Goal: Task Accomplishment & Management: Manage account settings

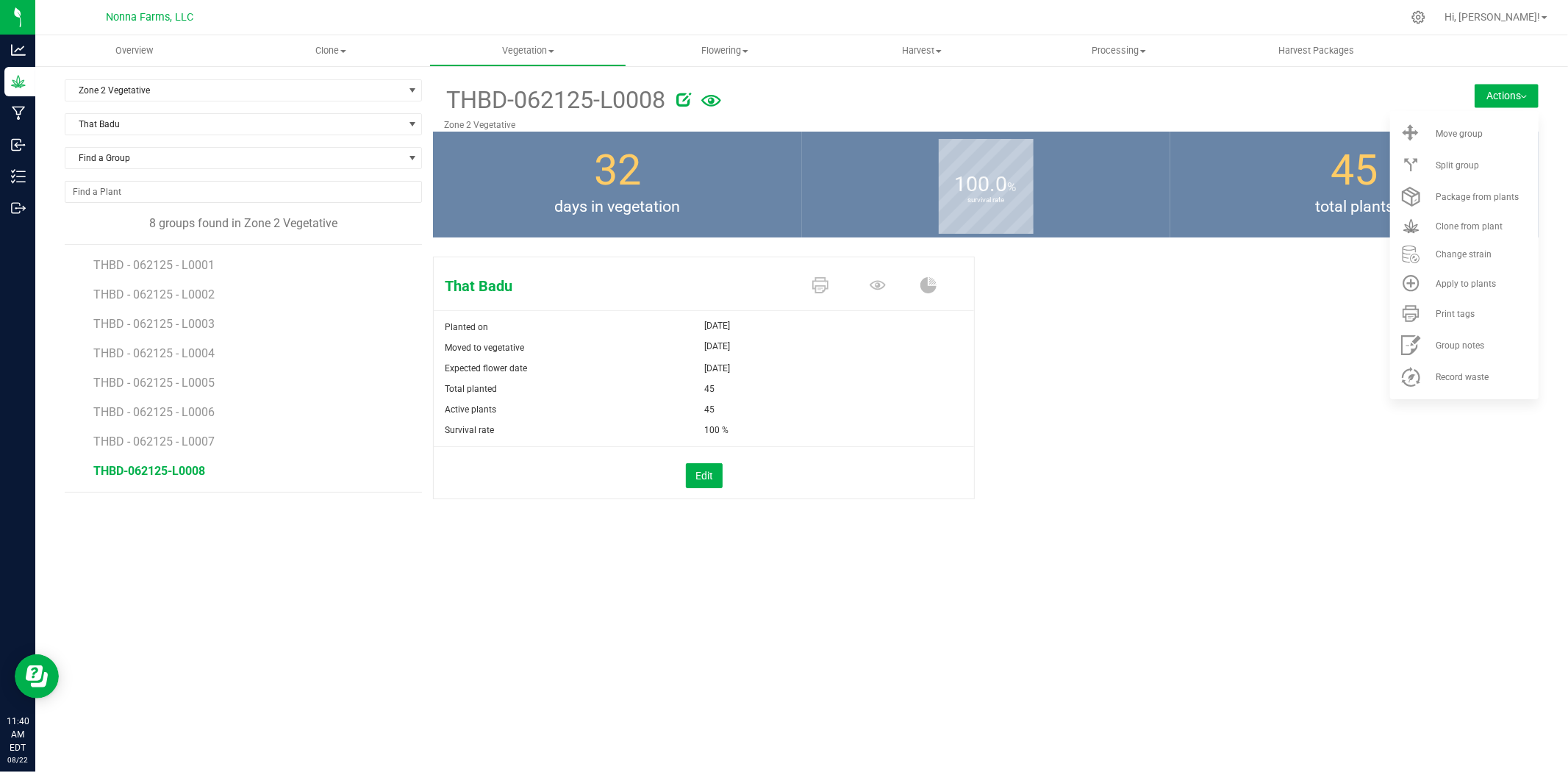
drag, startPoint x: 171, startPoint y: 474, endPoint x: 281, endPoint y: 438, distance: 115.7
click at [171, 473] on span "THBD-062125-L0008" at bounding box center [148, 470] width 111 height 14
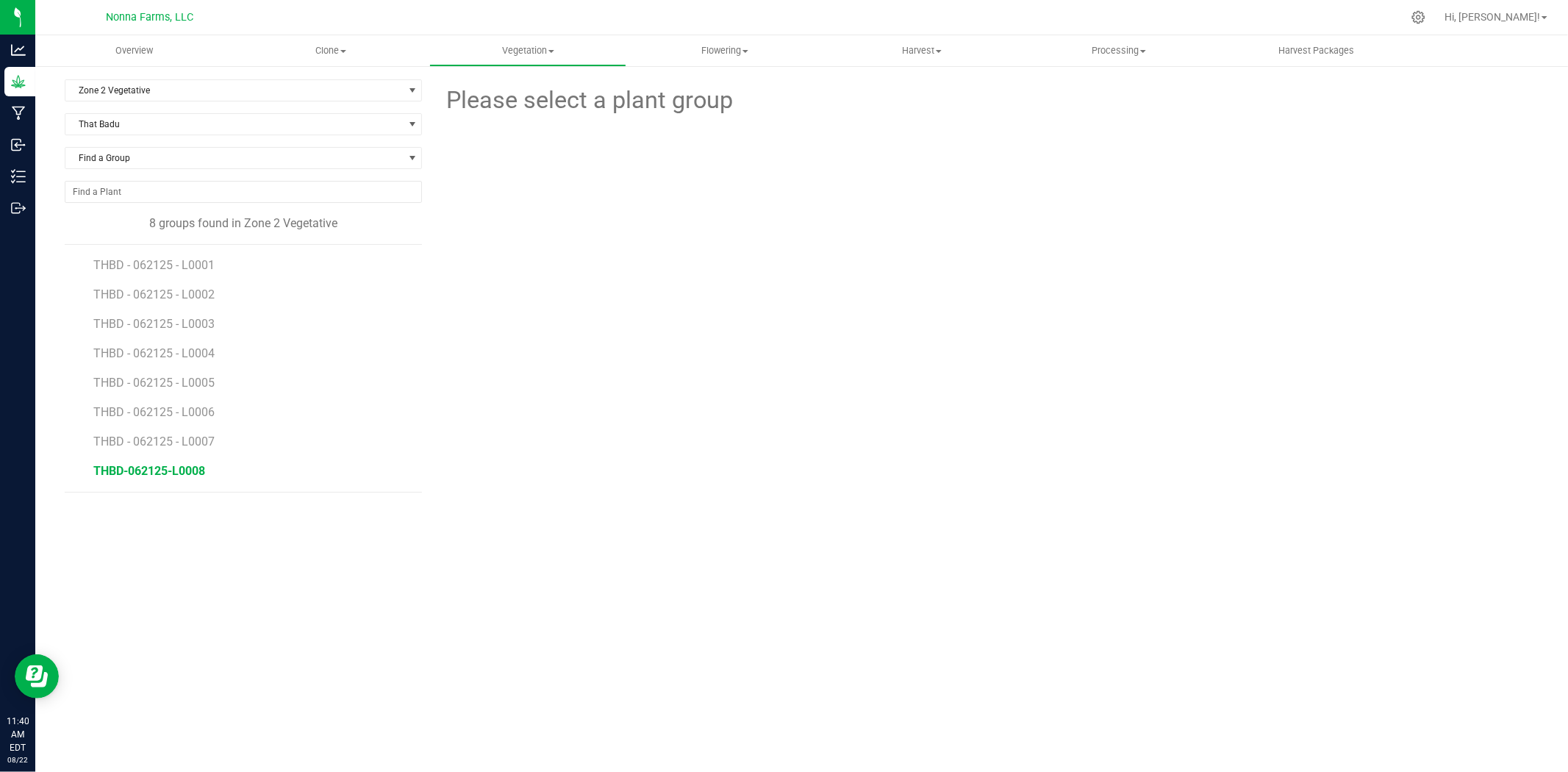
click at [162, 470] on span "THBD-062125-L0008" at bounding box center [148, 470] width 111 height 14
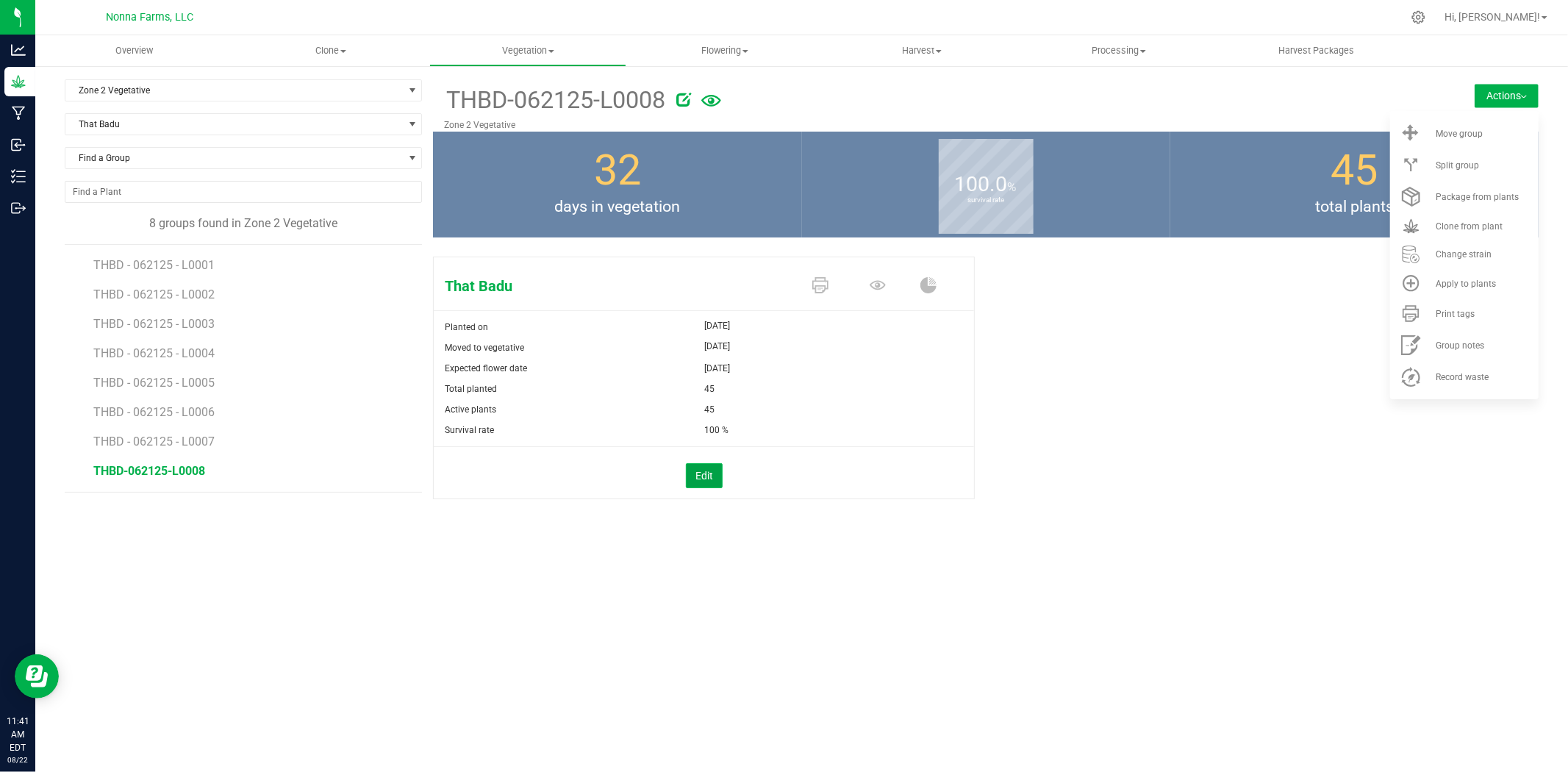
click at [722, 468] on button "Edit" at bounding box center [704, 475] width 37 height 25
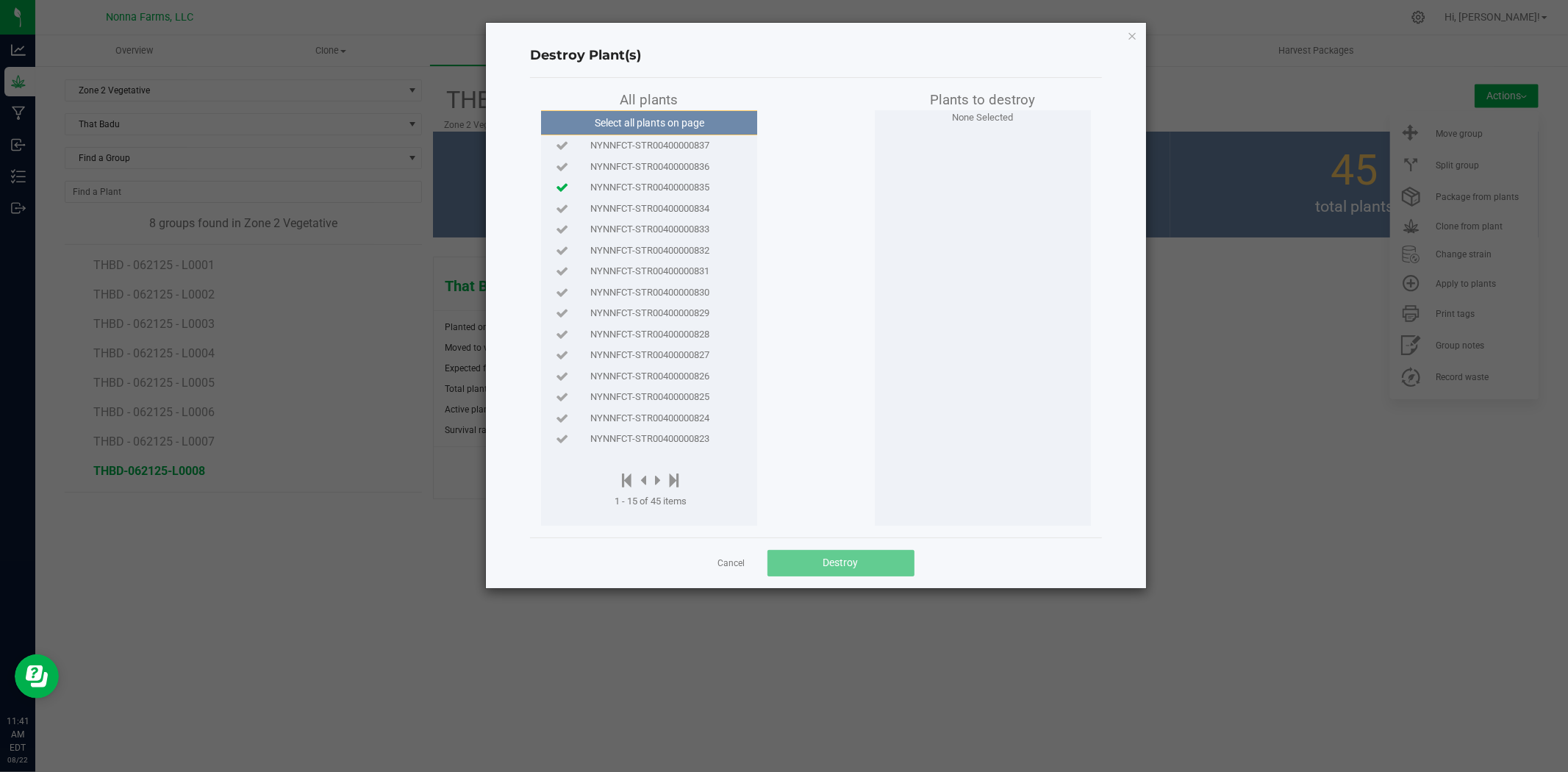
click at [561, 182] on icon at bounding box center [562, 187] width 12 height 10
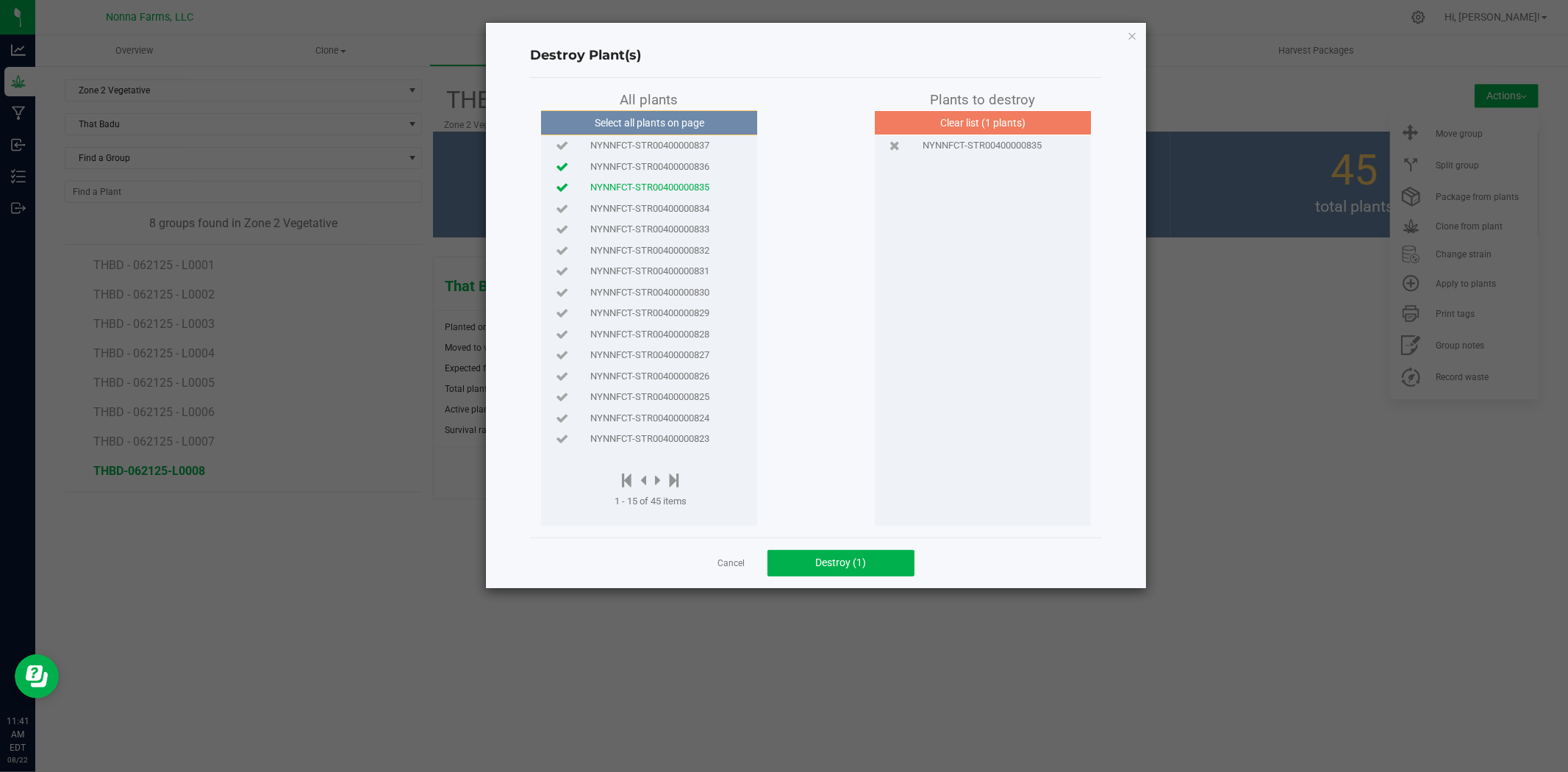
click at [562, 165] on icon at bounding box center [562, 167] width 12 height 10
click at [563, 145] on icon at bounding box center [562, 145] width 12 height 10
click at [812, 561] on button "Destroy (3)" at bounding box center [841, 563] width 147 height 26
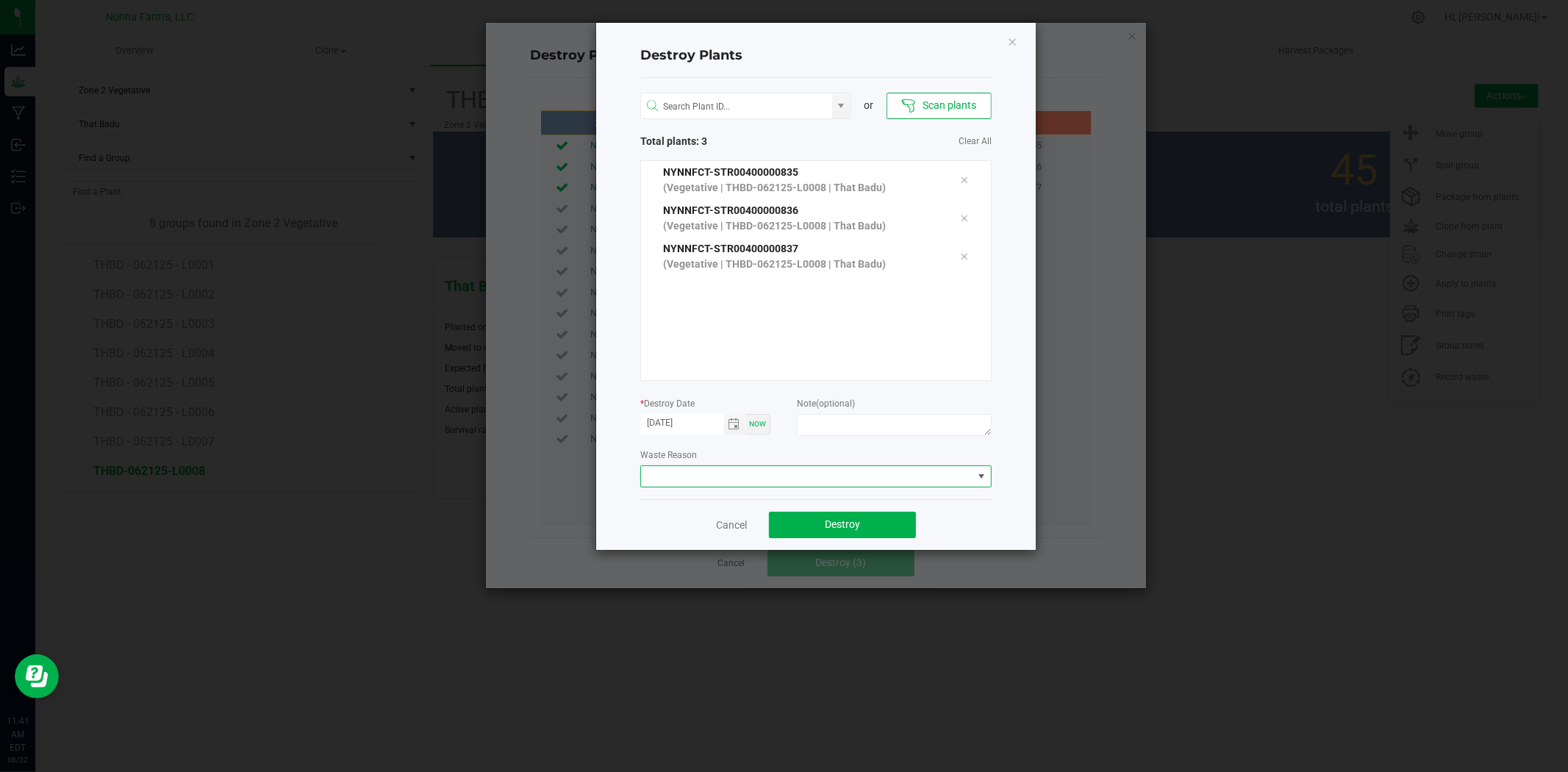
click at [685, 476] on span at bounding box center [807, 476] width 332 height 21
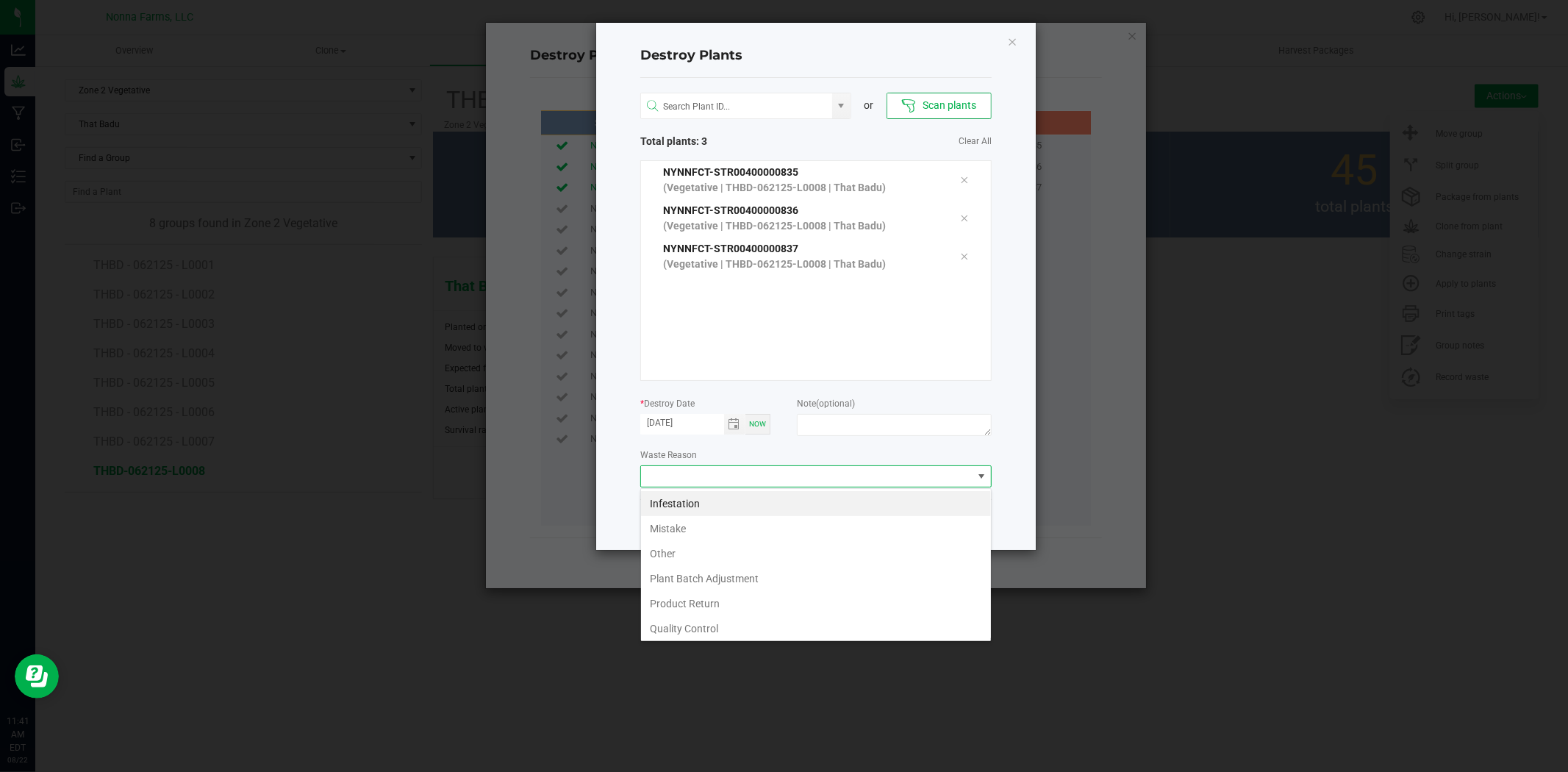
scroll to position [22, 351]
click at [721, 575] on li "Plant Batch Adjustment" at bounding box center [816, 578] width 350 height 25
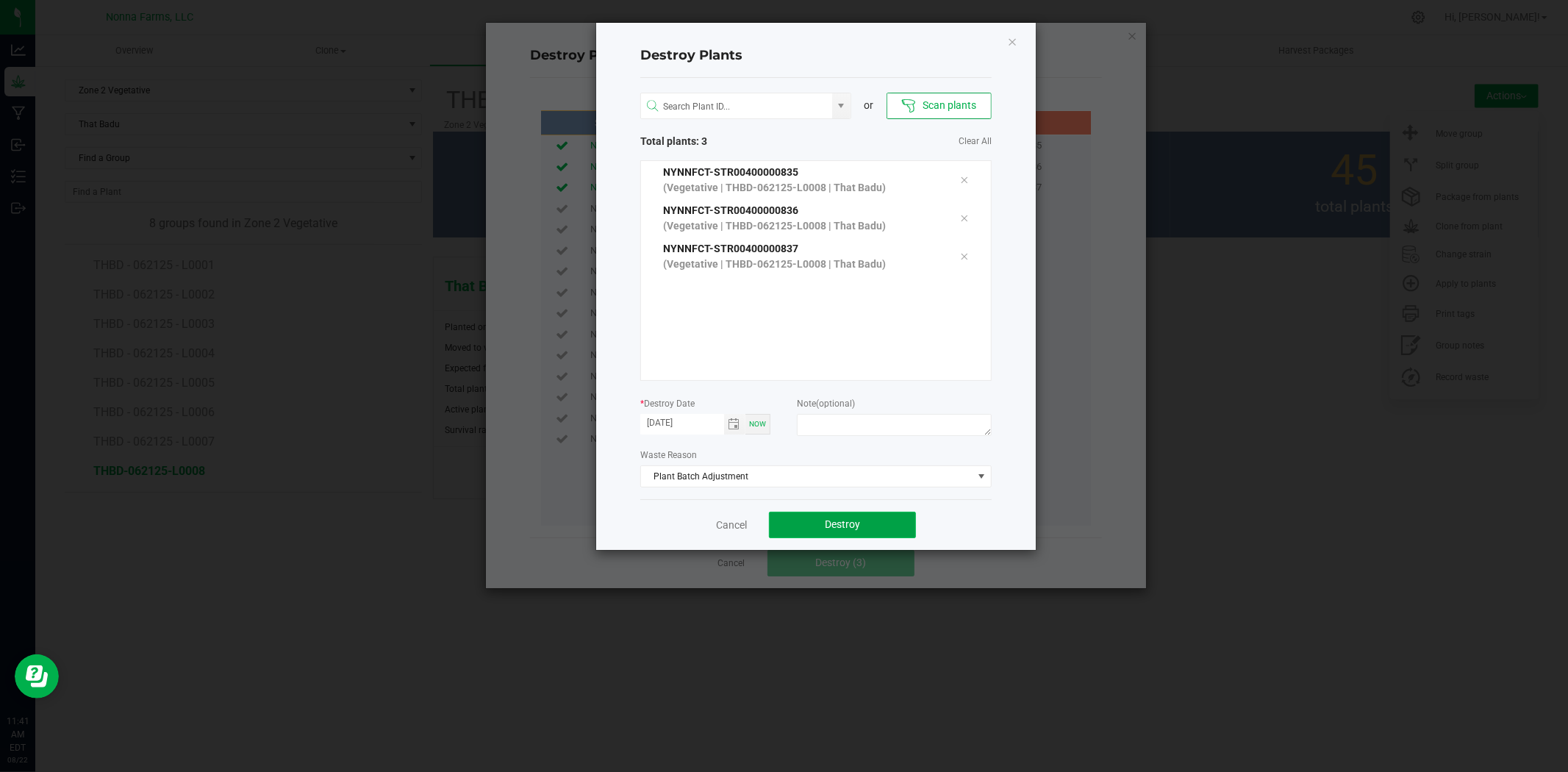
click at [892, 531] on button "Destroy" at bounding box center [842, 525] width 147 height 26
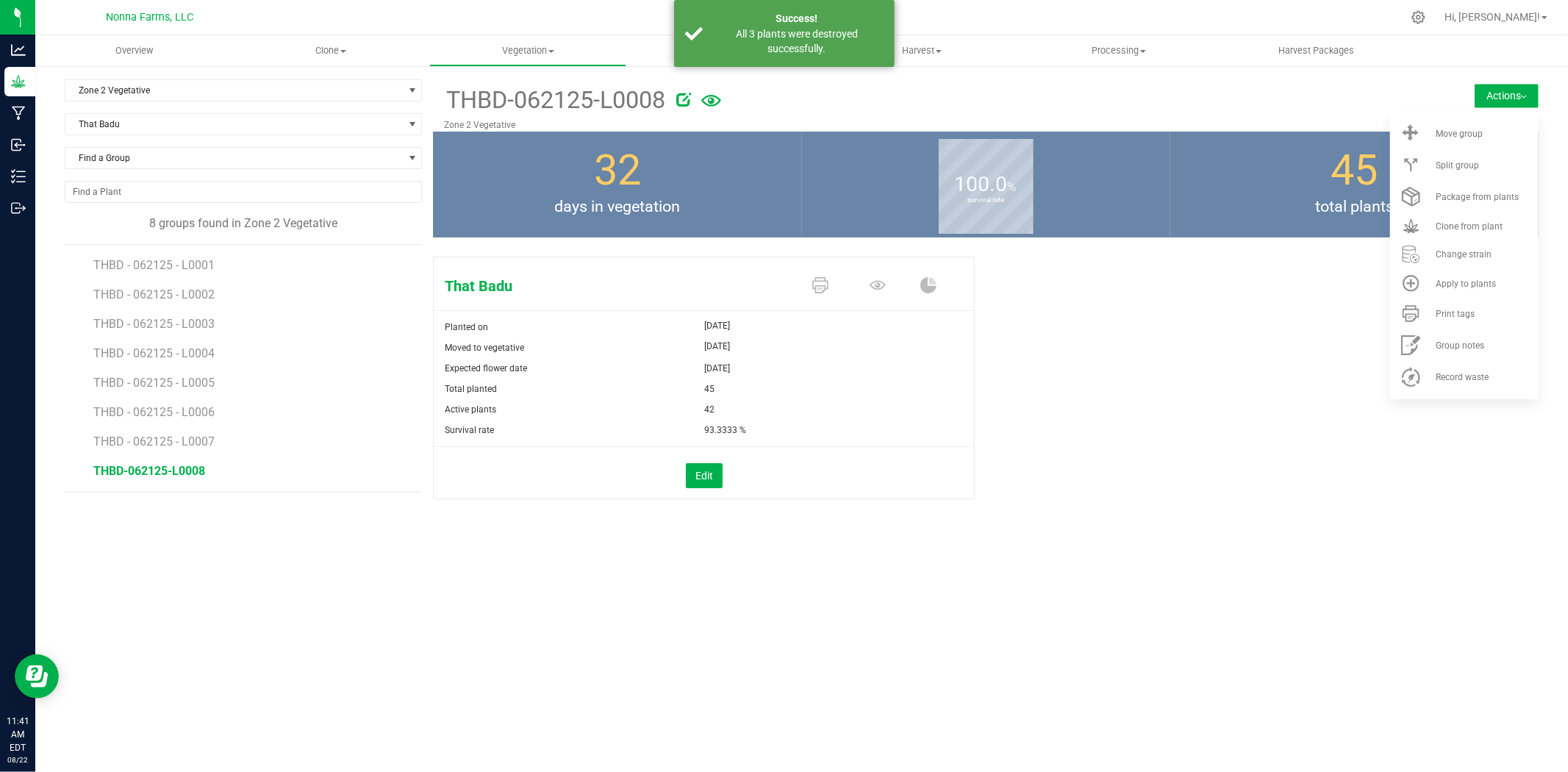
click at [1338, 578] on div "Overview Clone Create plants Cloning groups Cloning plants Apply to plants Vege…" at bounding box center [802, 403] width 1533 height 737
click at [177, 436] on span "THBD - 062125 - L0007" at bounding box center [155, 441] width 124 height 14
click at [178, 468] on span "THBD-062125-L0008" at bounding box center [148, 470] width 111 height 14
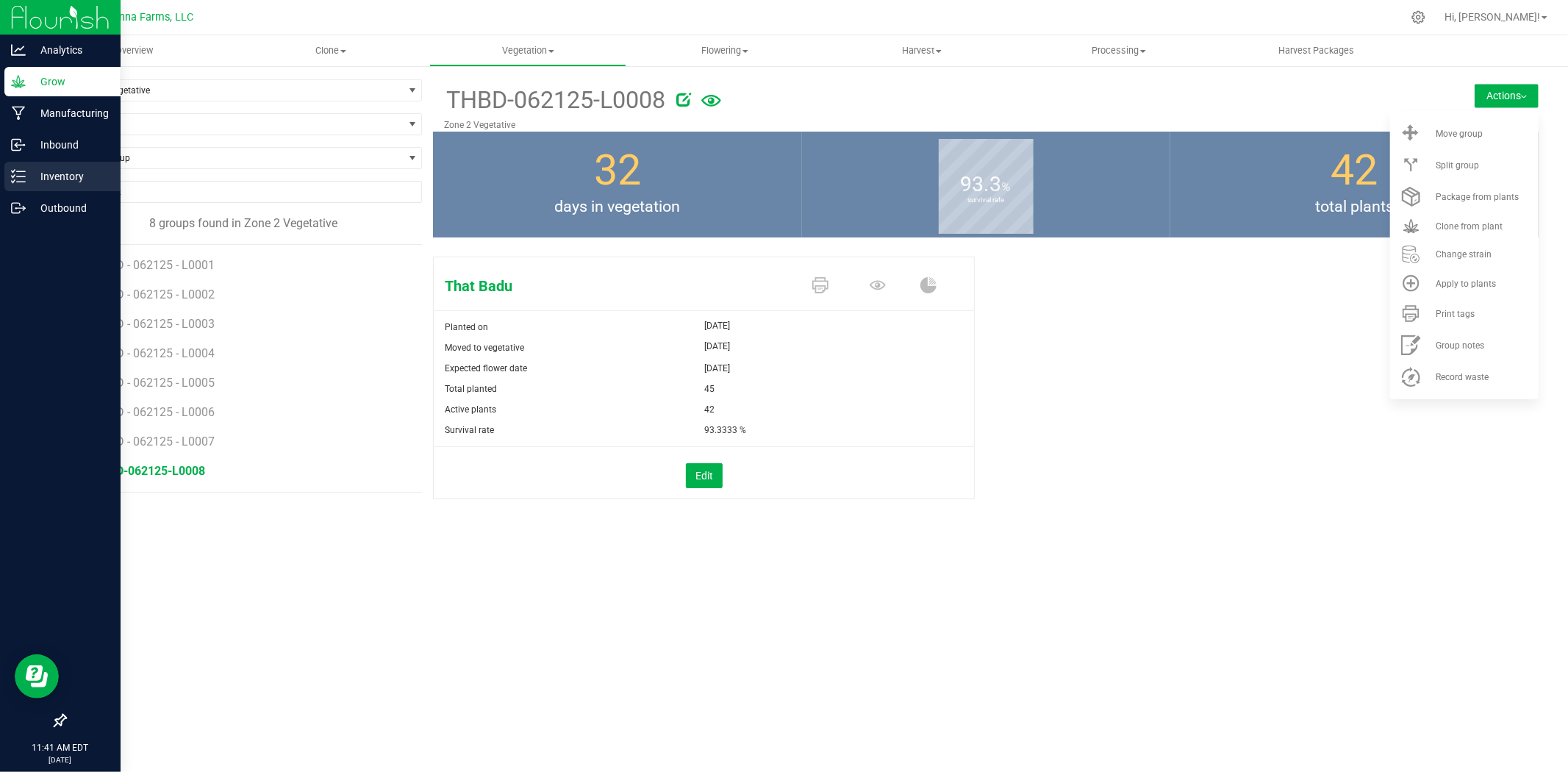
click at [71, 166] on div "Inventory" at bounding box center [62, 177] width 116 height 30
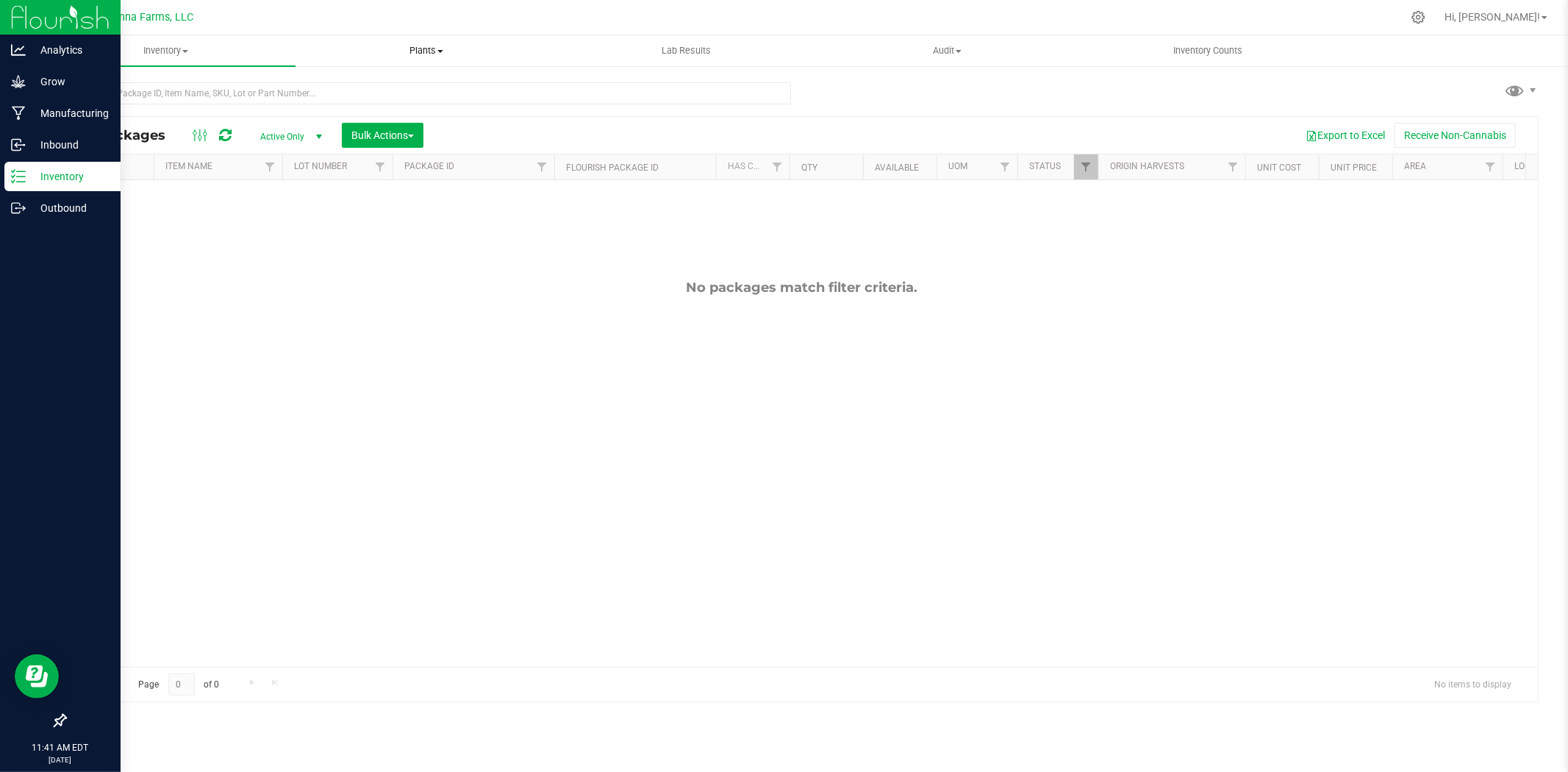
click at [428, 44] on span "Plants" at bounding box center [426, 50] width 259 height 13
click at [350, 80] on li "All plants" at bounding box center [425, 88] width 260 height 17
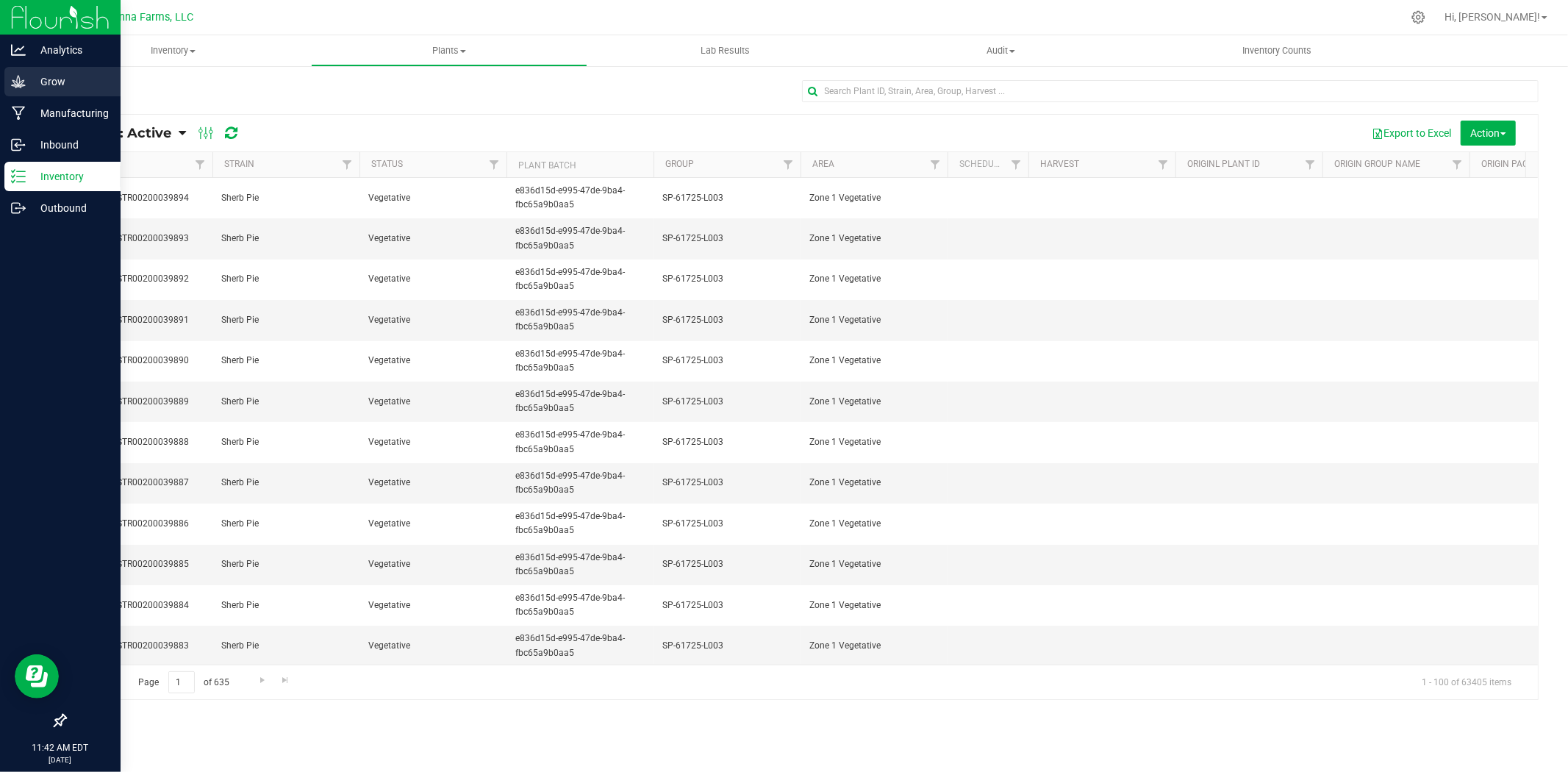
click at [67, 82] on p "Grow" at bounding box center [69, 81] width 88 height 17
